Goal: Transaction & Acquisition: Book appointment/travel/reservation

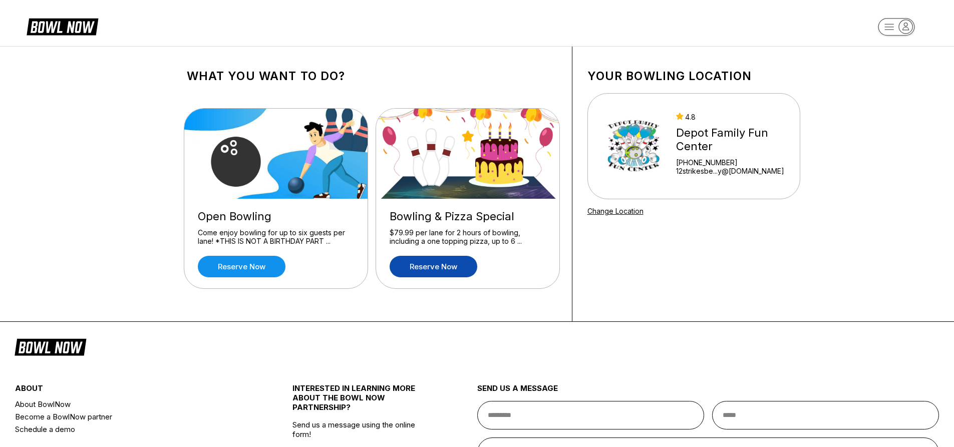
click at [452, 265] on link "Reserve now" at bounding box center [434, 267] width 88 height 22
click at [436, 263] on link "Reserve now" at bounding box center [434, 267] width 88 height 22
